Goal: Task Accomplishment & Management: Manage account settings

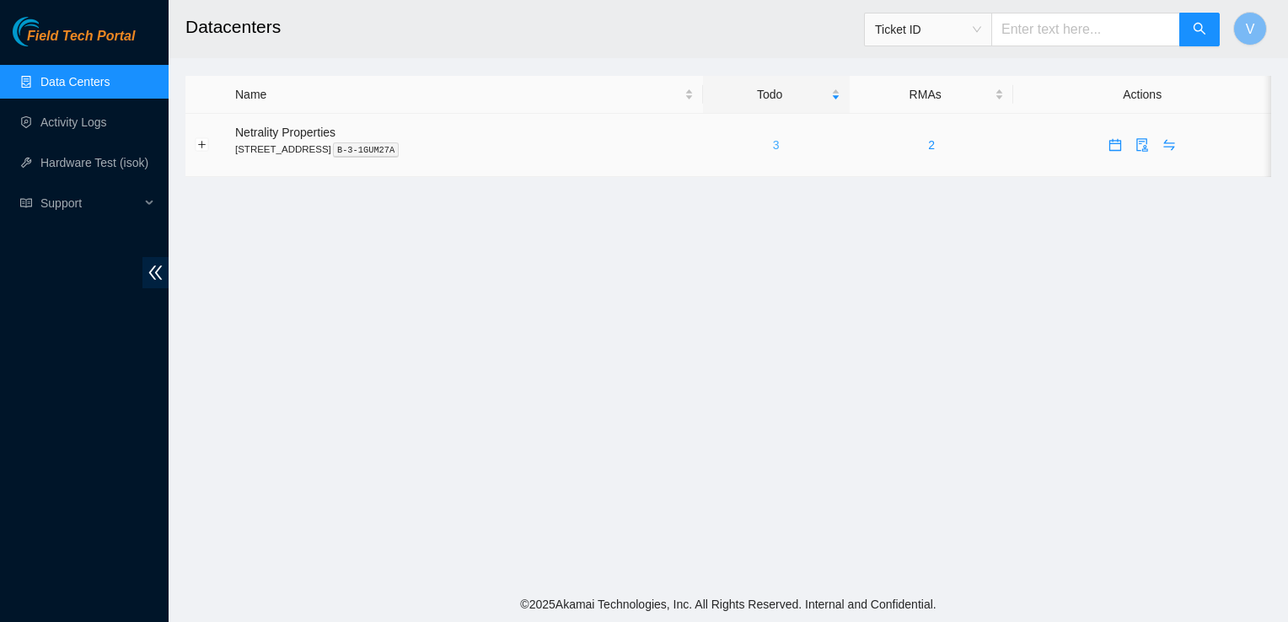
click at [780, 142] on link "3" at bounding box center [776, 144] width 7 height 13
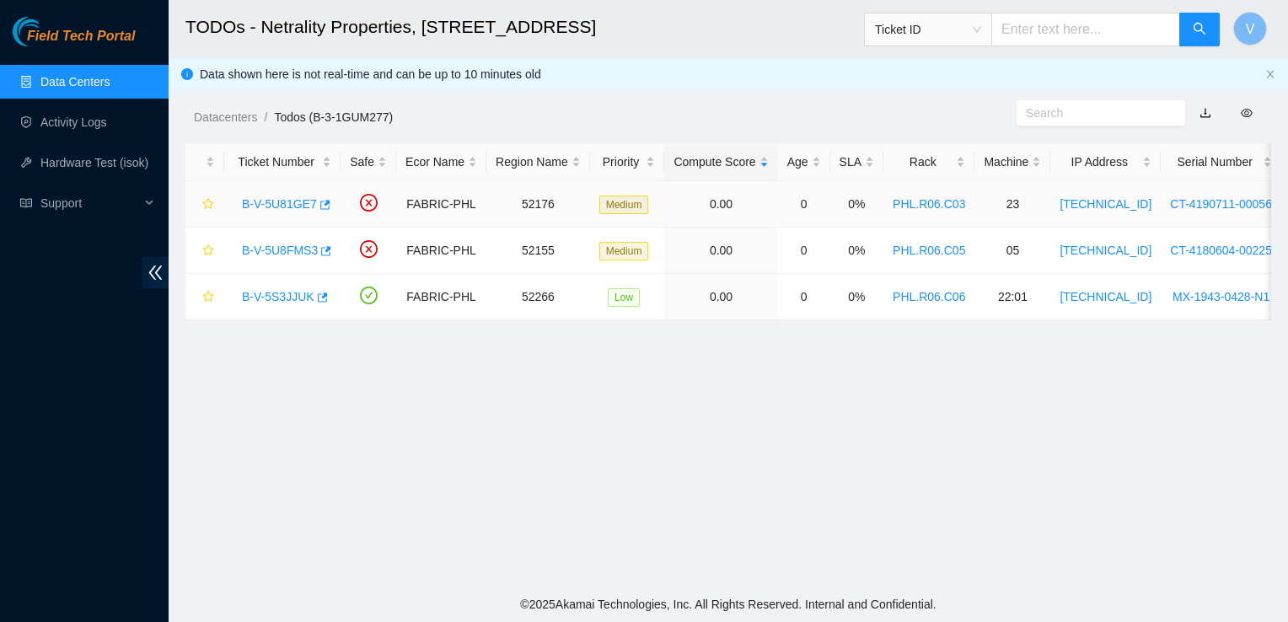
click at [300, 201] on link "B-V-5U81GE7" at bounding box center [279, 203] width 75 height 13
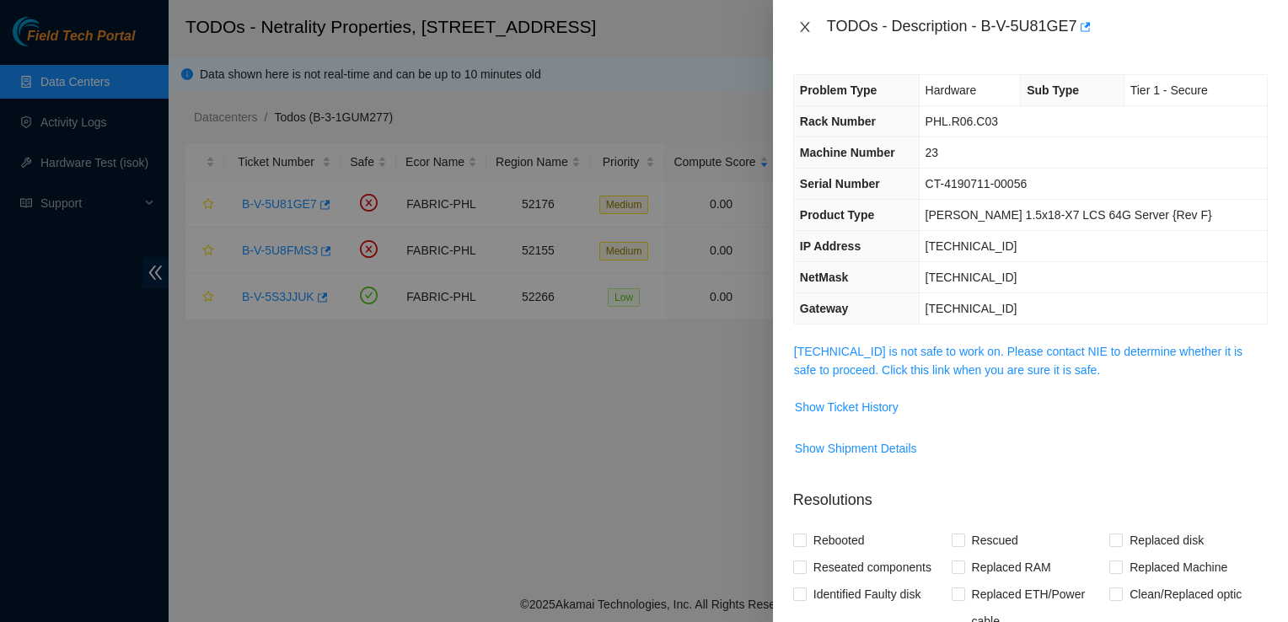
click at [803, 21] on icon "close" at bounding box center [804, 26] width 13 height 13
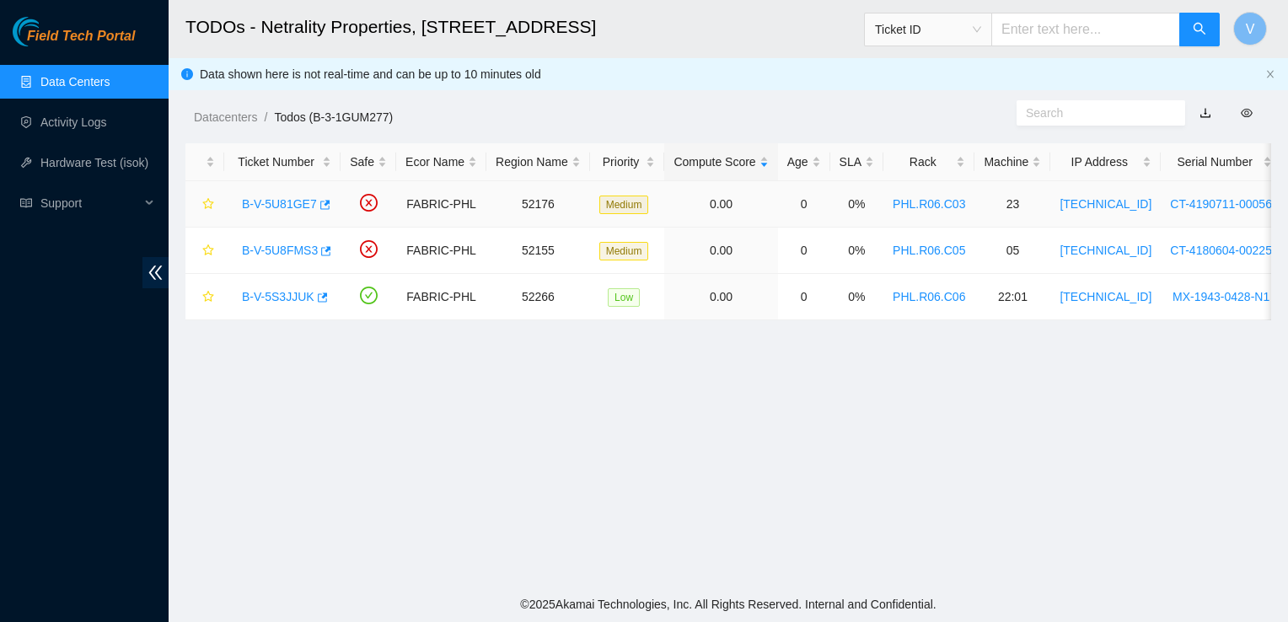
click at [267, 206] on link "B-V-5U81GE7" at bounding box center [279, 203] width 75 height 13
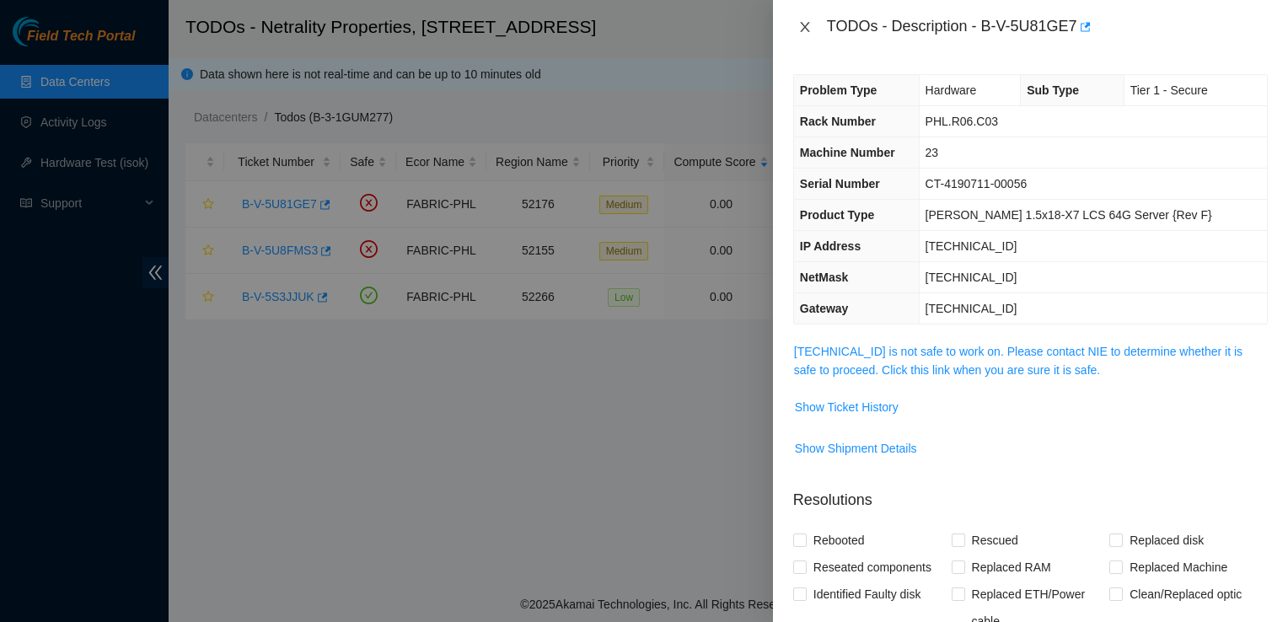
click at [811, 24] on icon "close" at bounding box center [804, 26] width 13 height 13
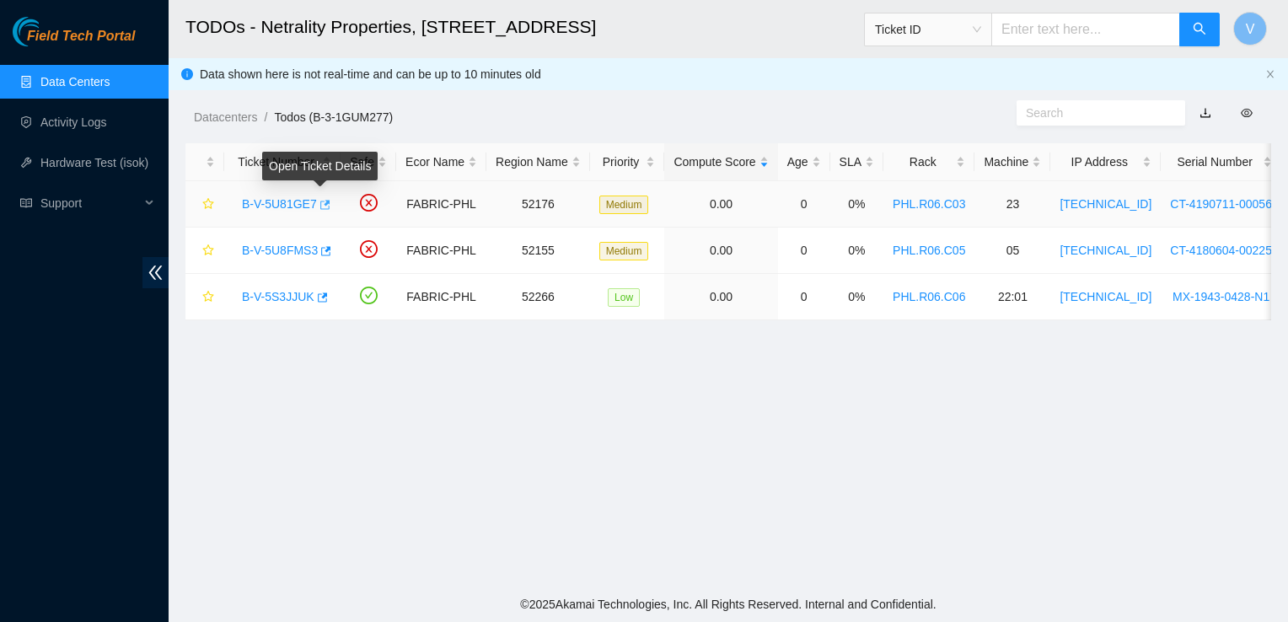
click at [318, 205] on icon "button" at bounding box center [324, 205] width 12 height 12
click at [300, 254] on link "B-V-5U8FMS3" at bounding box center [280, 250] width 76 height 13
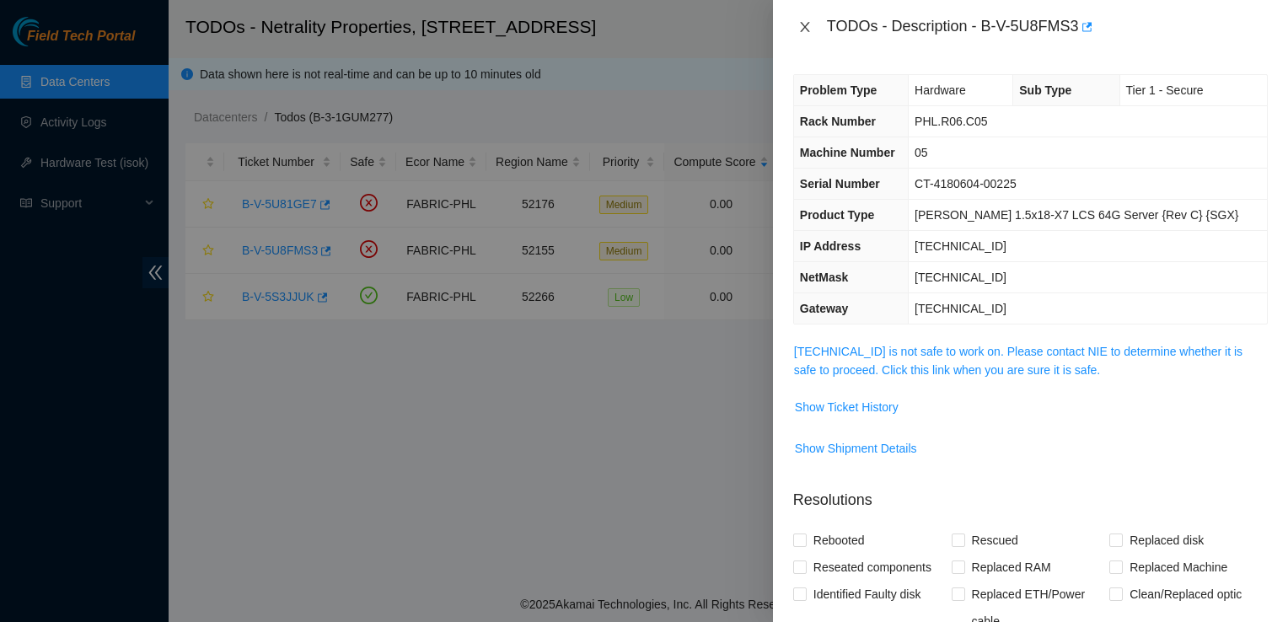
click at [804, 29] on icon "close" at bounding box center [804, 26] width 13 height 13
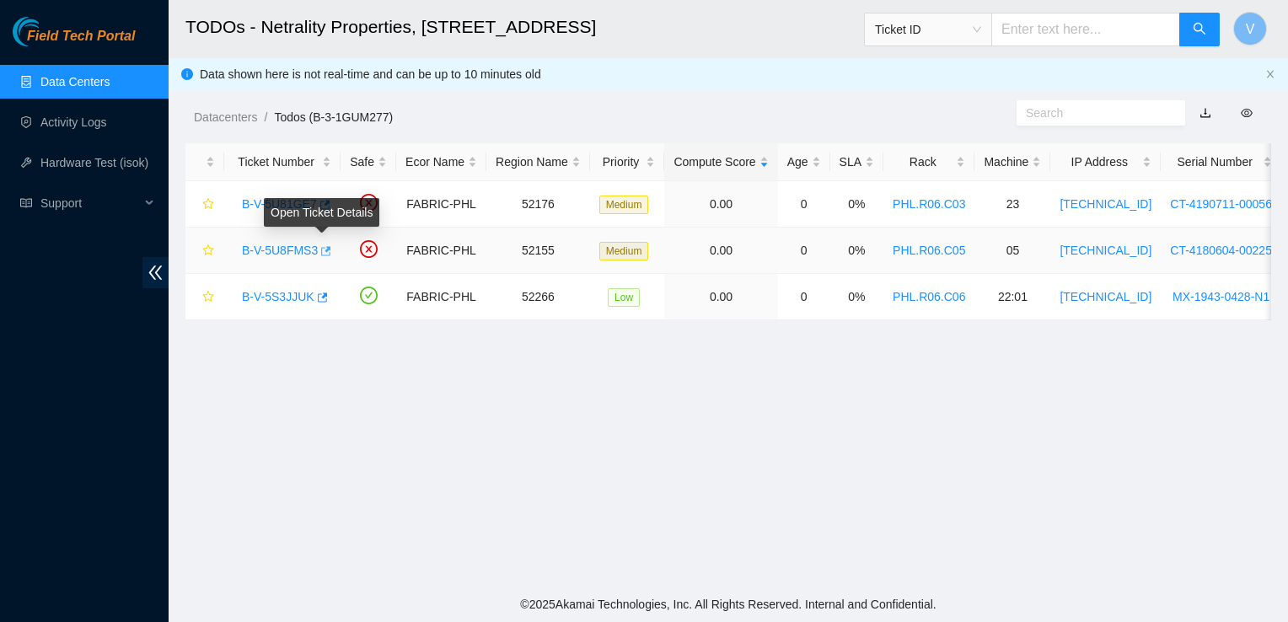
click at [324, 258] on button "button" at bounding box center [324, 251] width 13 height 27
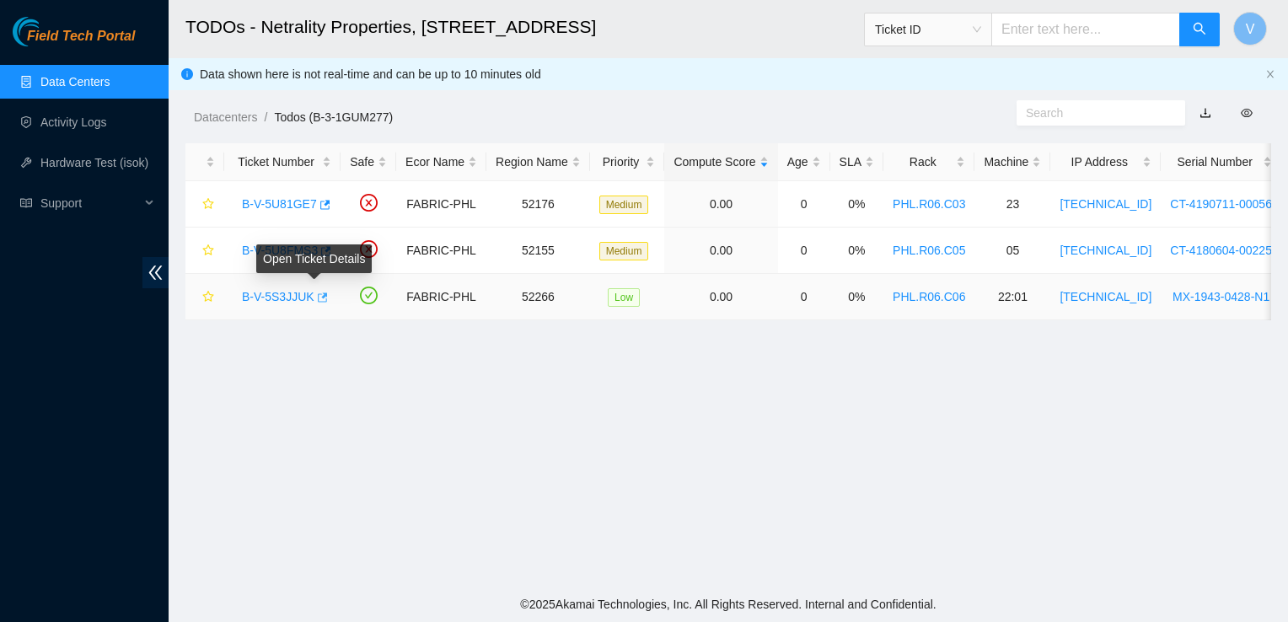
click at [315, 296] on icon "button" at bounding box center [321, 298] width 12 height 12
click at [526, 460] on main "TODOs - Netrality Properties, 401 N. Broad (Philadelphia) Ticket ID V Data show…" at bounding box center [728, 293] width 1119 height 587
click at [107, 129] on link "Activity Logs" at bounding box center [73, 121] width 67 height 13
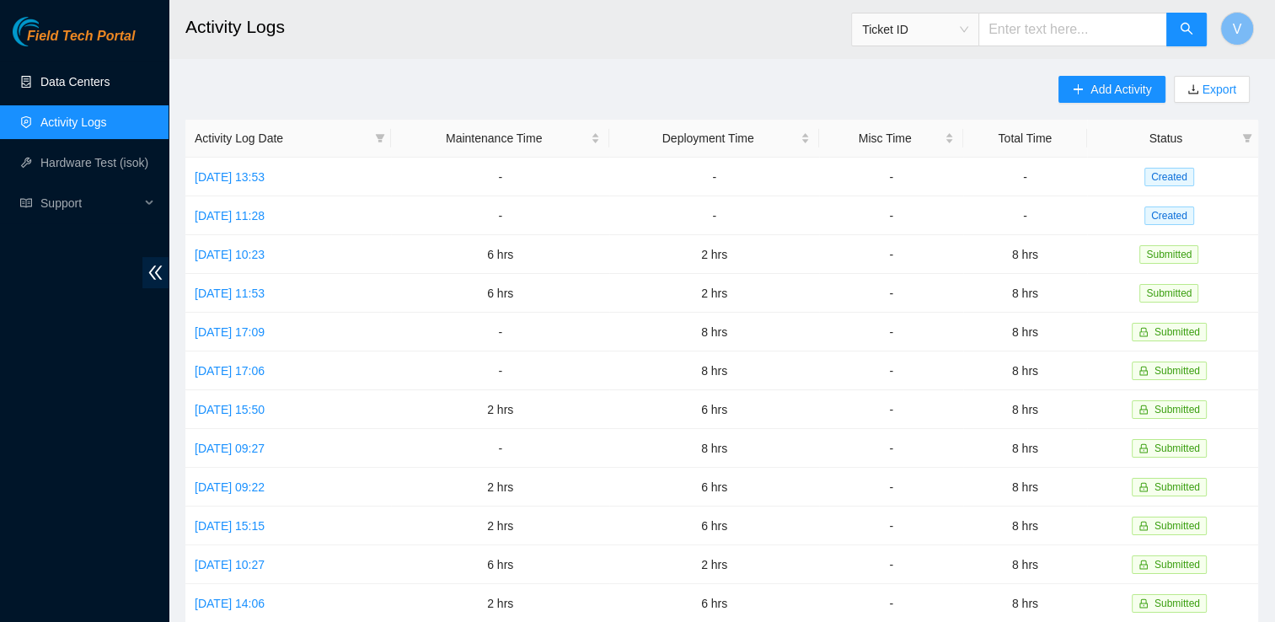
click at [110, 78] on link "Data Centers" at bounding box center [74, 81] width 69 height 13
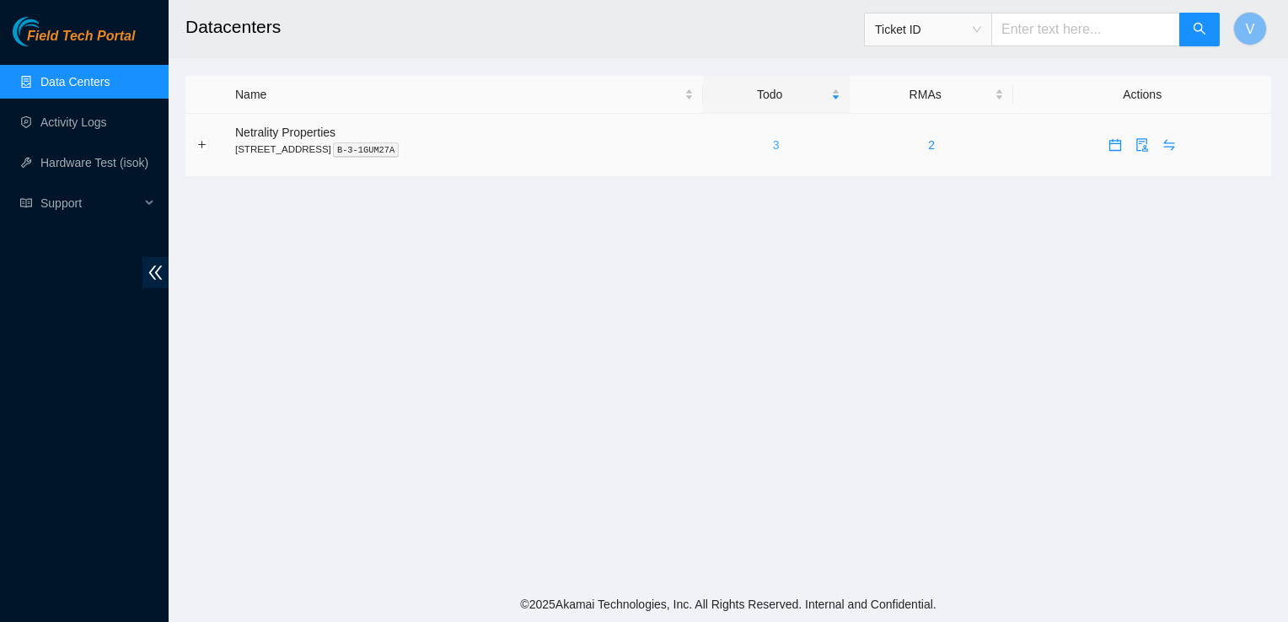
click at [780, 142] on link "3" at bounding box center [776, 144] width 7 height 13
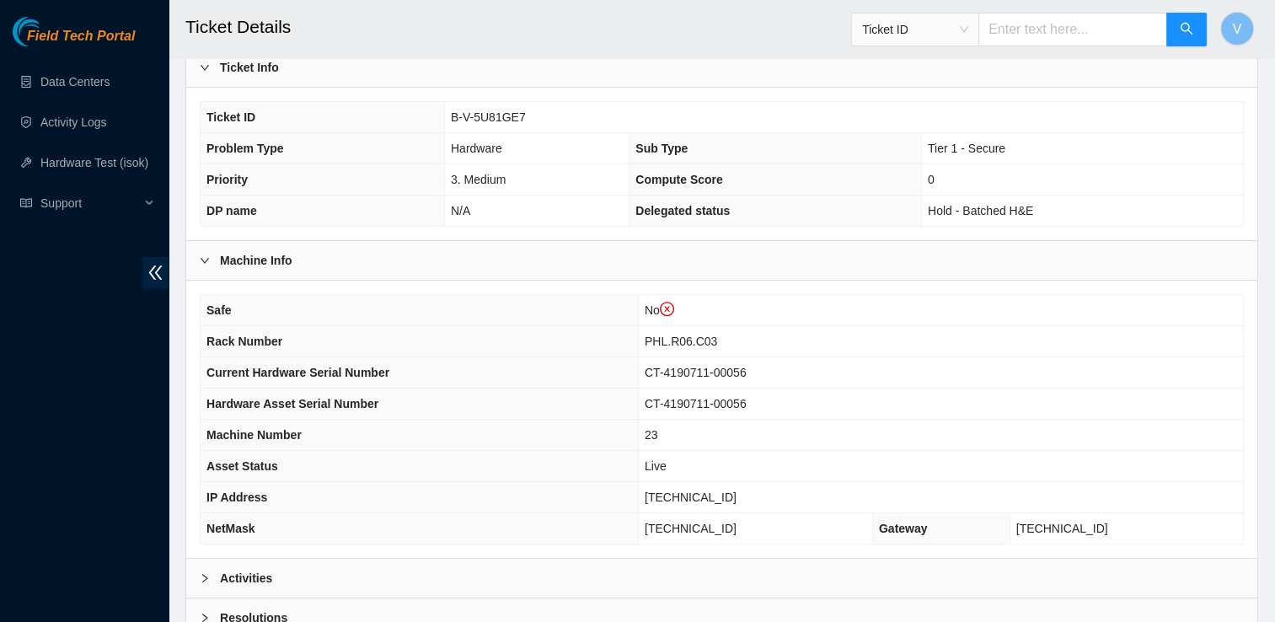
scroll to position [548, 0]
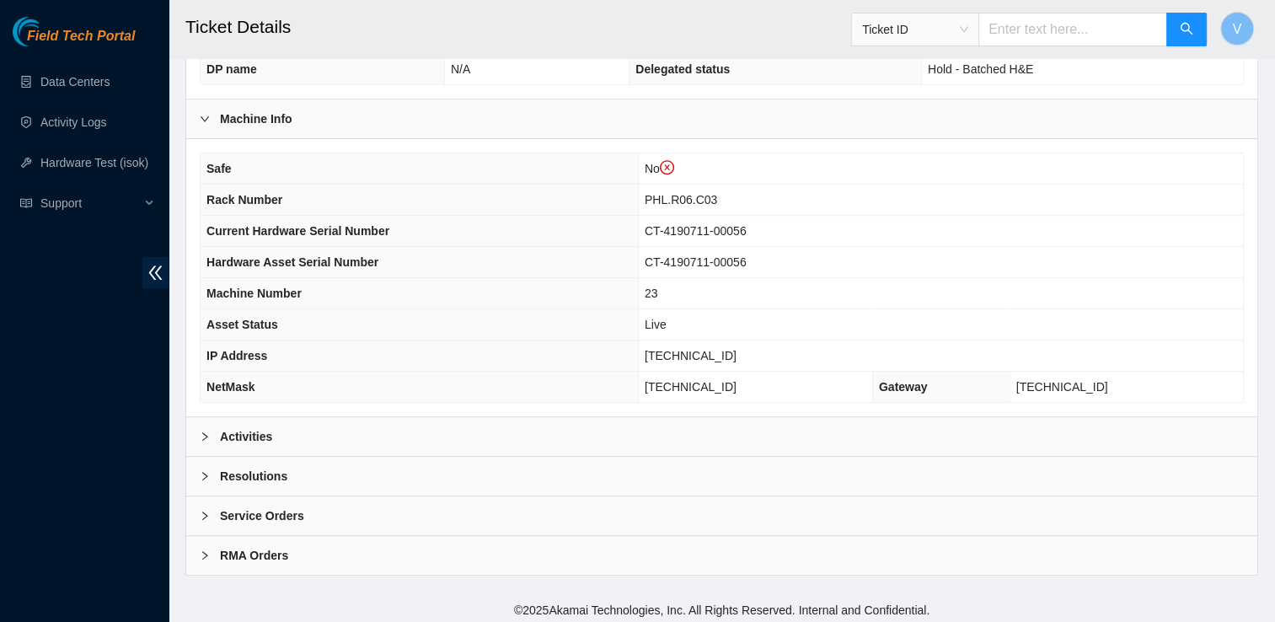
click at [303, 444] on div "Activities" at bounding box center [721, 436] width 1071 height 39
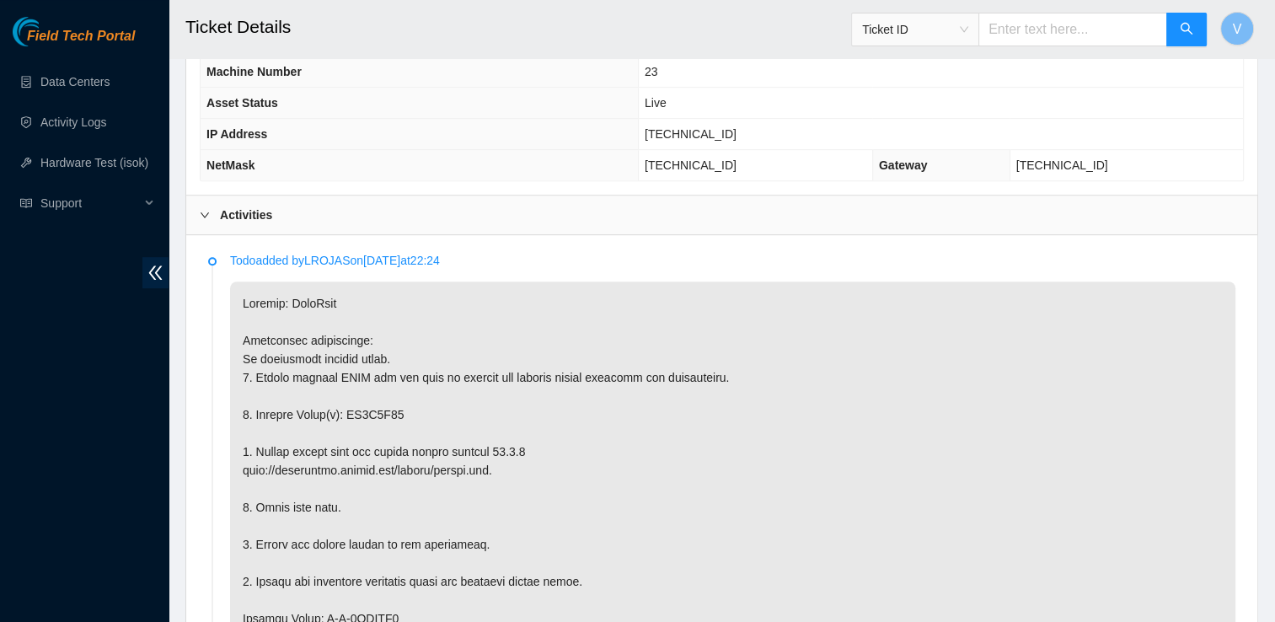
scroll to position [770, 0]
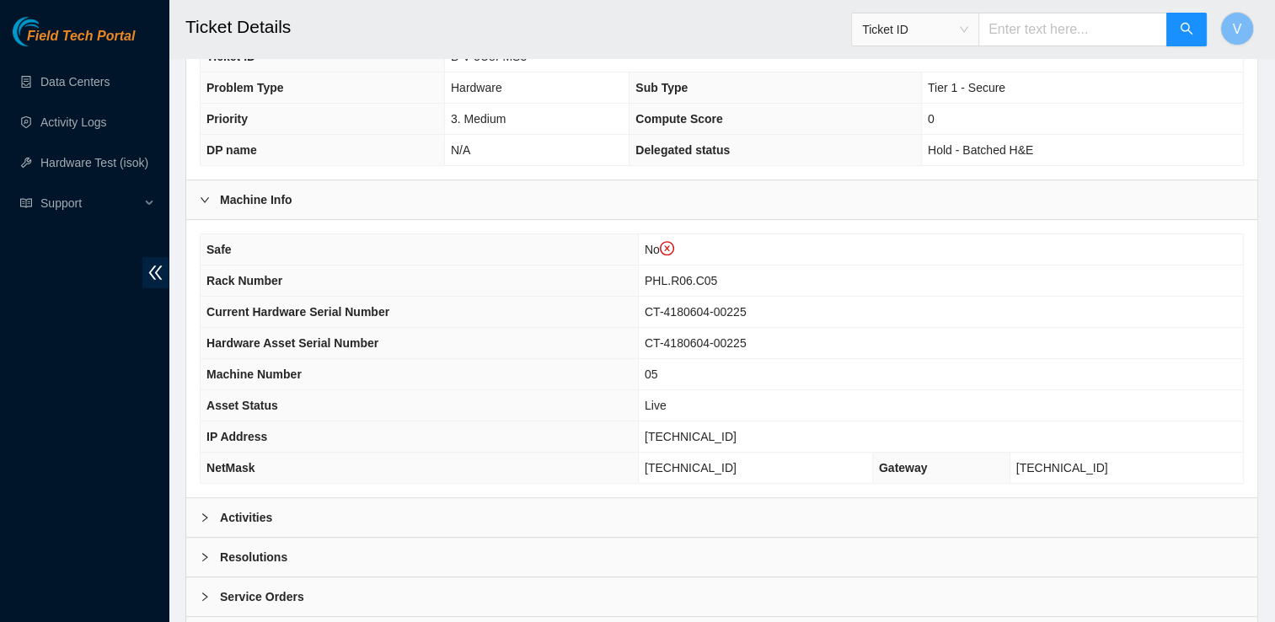
scroll to position [469, 0]
click at [324, 514] on div "Activities" at bounding box center [721, 515] width 1071 height 39
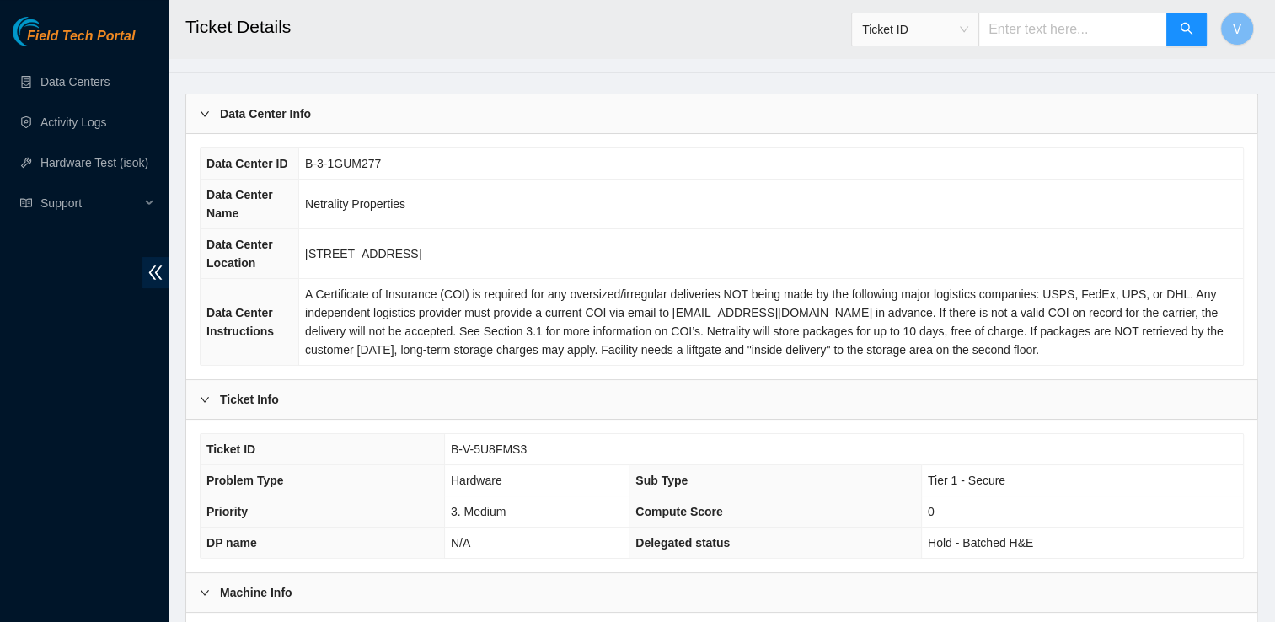
scroll to position [0, 0]
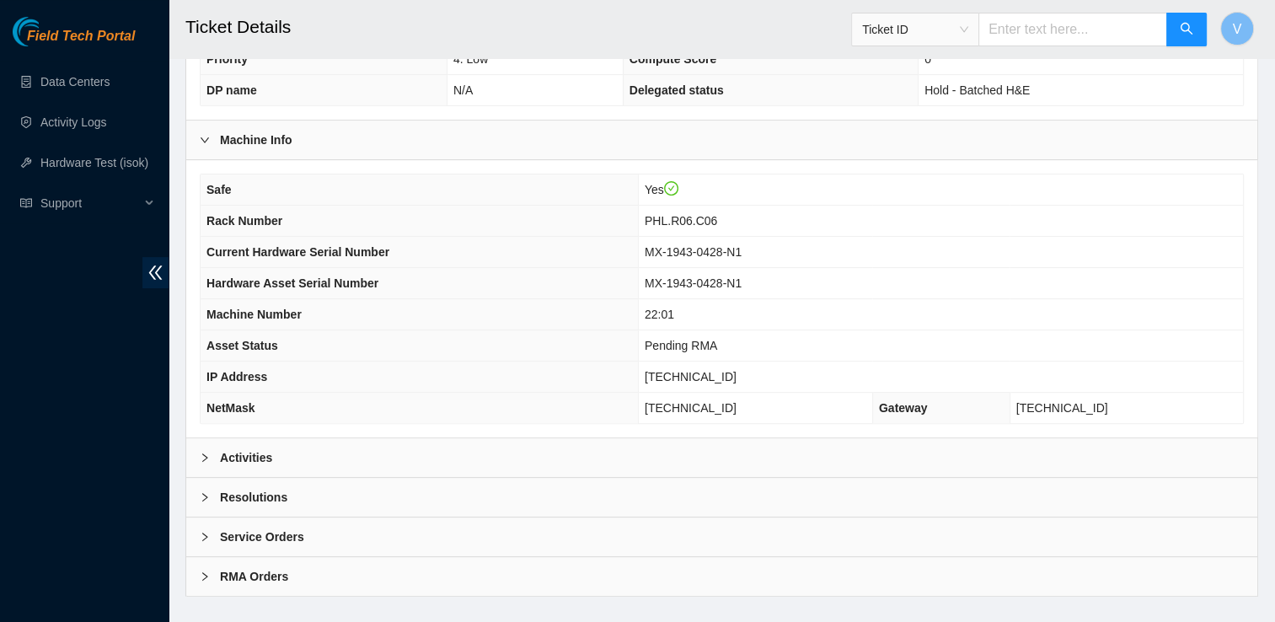
scroll to position [516, 0]
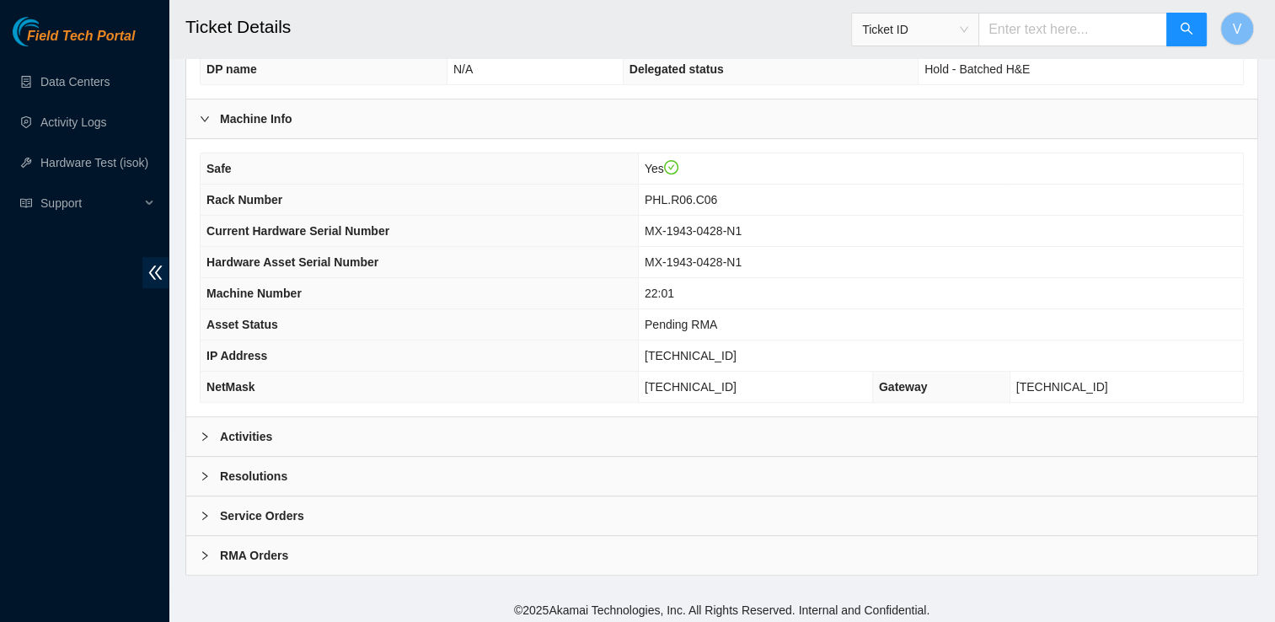
click at [375, 424] on div "Activities" at bounding box center [721, 436] width 1071 height 39
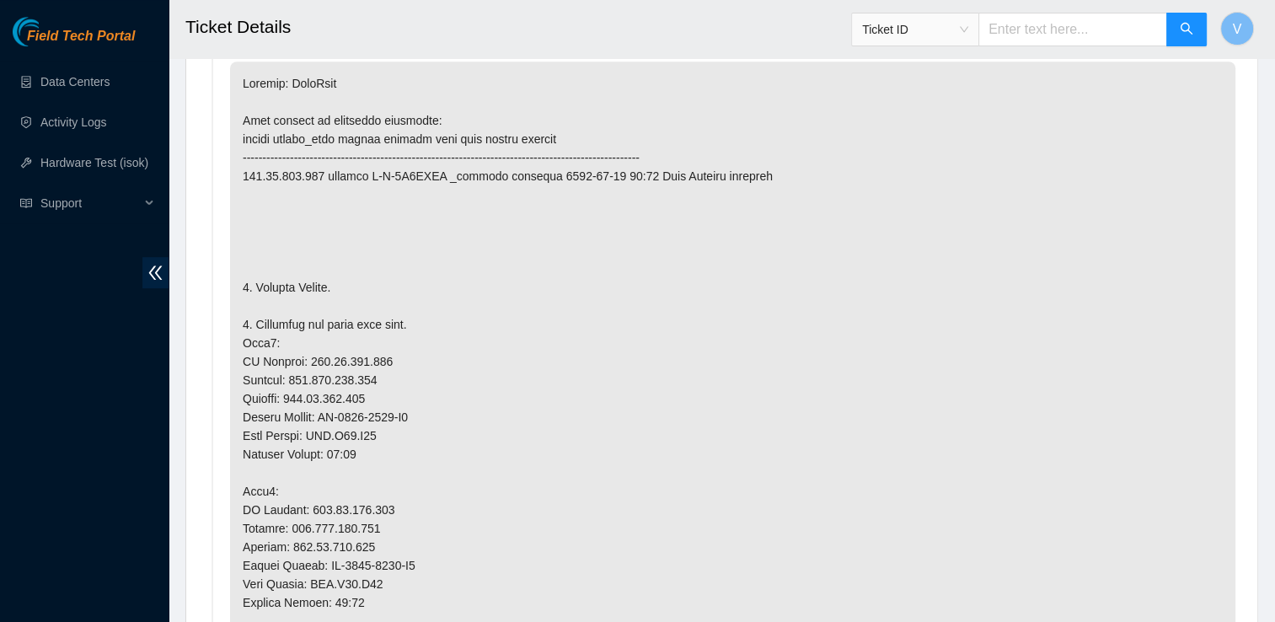
scroll to position [962, 0]
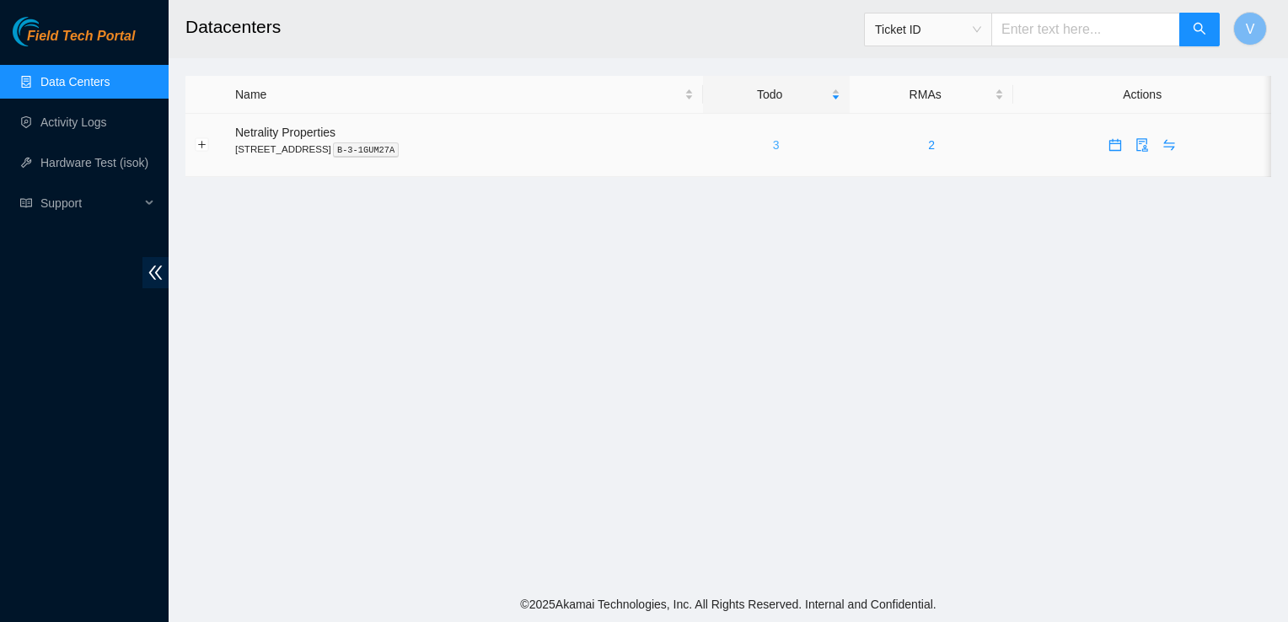
click at [780, 145] on link "3" at bounding box center [776, 144] width 7 height 13
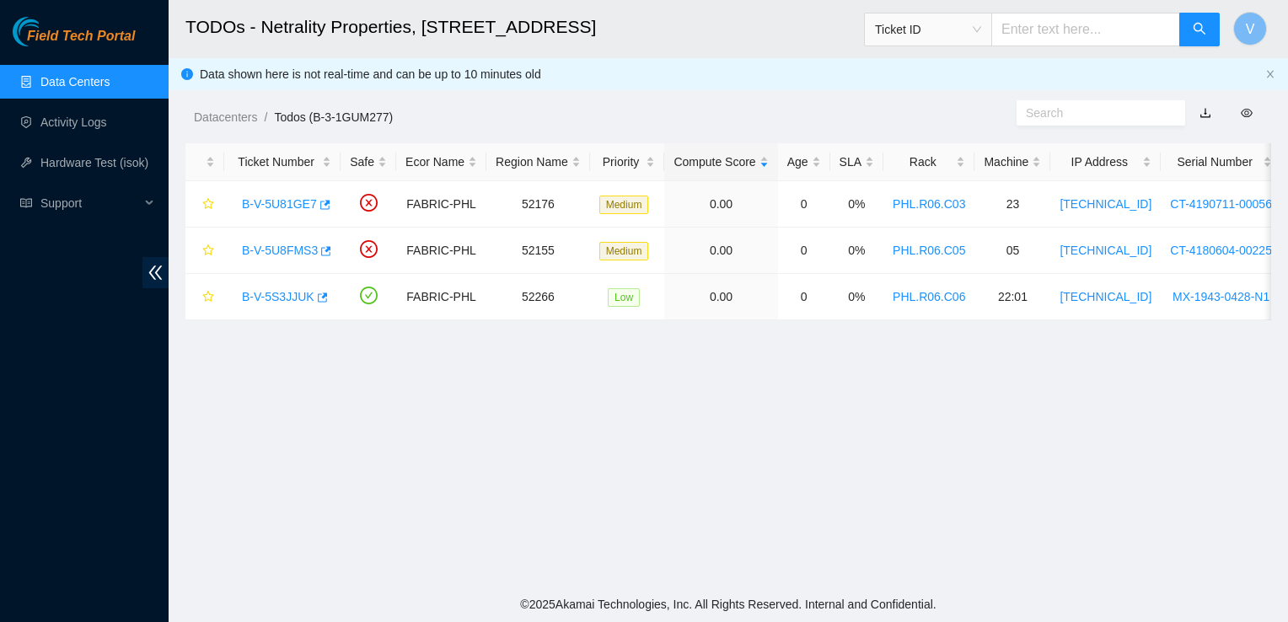
click at [796, 153] on div "Age" at bounding box center [804, 162] width 34 height 19
